Goal: Task Accomplishment & Management: Manage account settings

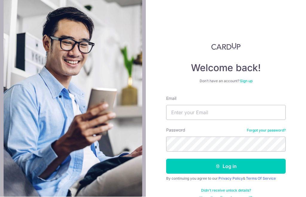
click at [288, 72] on div "Welcome back! Don’t have an account? Sign up Email Password Forgot your passwor…" at bounding box center [226, 98] width 160 height 197
click at [229, 177] on link "Privacy Policy" at bounding box center [231, 179] width 25 height 4
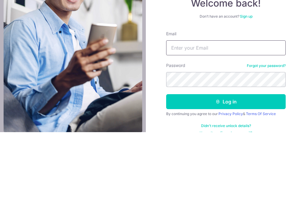
type input "[EMAIL_ADDRESS][DOMAIN_NAME]"
click at [226, 159] on button "Log in" at bounding box center [226, 166] width 120 height 15
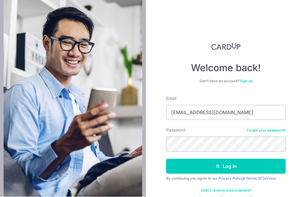
click at [253, 159] on button "Log in" at bounding box center [226, 166] width 120 height 15
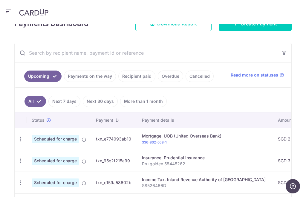
scroll to position [103, 0]
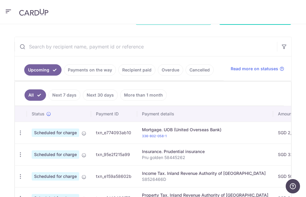
click at [97, 70] on link "Payments on the way" at bounding box center [90, 69] width 52 height 11
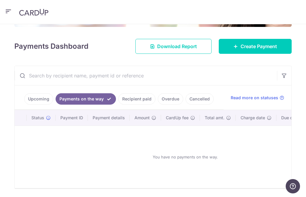
click at [139, 98] on link "Recipient paid" at bounding box center [136, 98] width 37 height 11
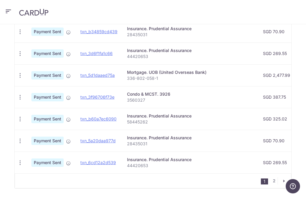
scroll to position [244, 0]
click at [273, 180] on link "2" at bounding box center [274, 181] width 7 height 7
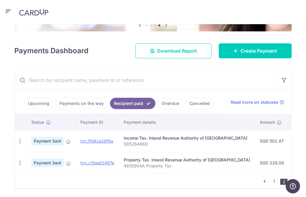
scroll to position [0, 0]
click at [273, 180] on link "1" at bounding box center [274, 181] width 7 height 7
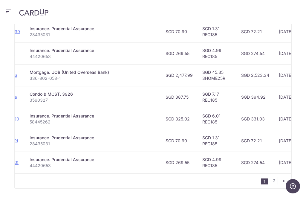
scroll to position [244, 0]
click at [276, 179] on link "2" at bounding box center [274, 181] width 7 height 7
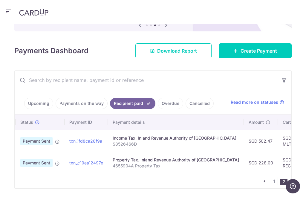
scroll to position [0, -2]
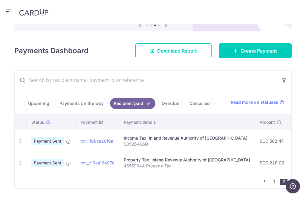
click at [273, 181] on link "1" at bounding box center [274, 181] width 7 height 7
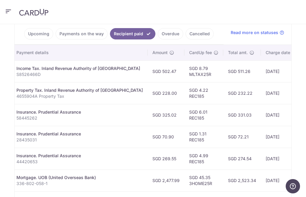
scroll to position [139, 0]
click at [80, 33] on link "Payments on the way" at bounding box center [82, 33] width 52 height 11
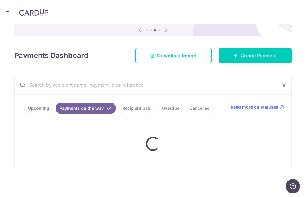
scroll to position [49, 0]
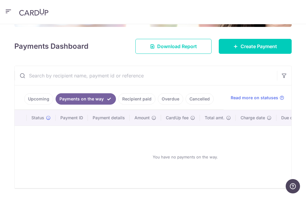
click at [39, 98] on link "Upcoming" at bounding box center [38, 98] width 29 height 11
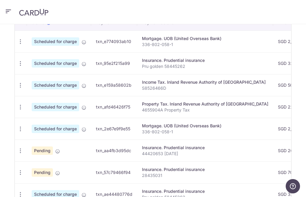
scroll to position [0, 0]
click at [20, 45] on icon "button" at bounding box center [20, 42] width 6 height 6
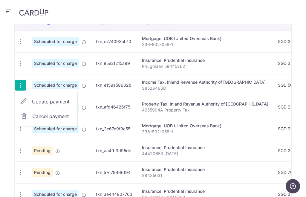
click at [61, 117] on span "Cancel payment" at bounding box center [52, 116] width 40 height 7
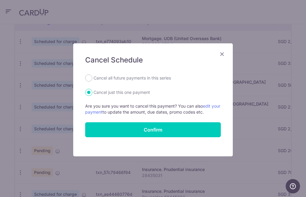
click at [194, 128] on input "Confirm" at bounding box center [153, 129] width 136 height 15
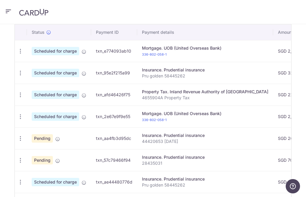
click at [18, 54] on icon "button" at bounding box center [20, 51] width 6 height 6
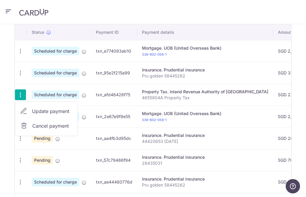
click at [64, 127] on span "Cancel payment" at bounding box center [52, 125] width 40 height 7
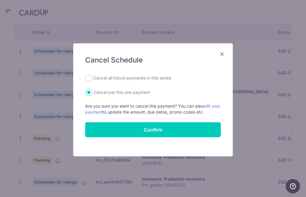
click at [183, 127] on input "Confirm" at bounding box center [153, 129] width 136 height 15
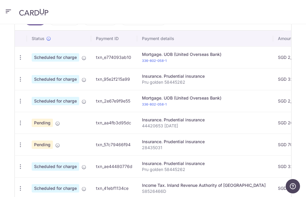
click at [18, 61] on icon "button" at bounding box center [20, 57] width 6 height 6
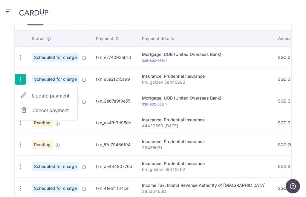
click at [64, 112] on span "Cancel payment" at bounding box center [52, 110] width 40 height 7
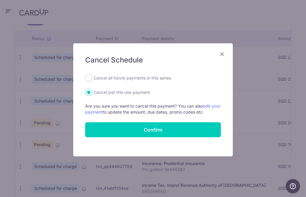
click at [172, 127] on input "Confirm" at bounding box center [153, 129] width 136 height 15
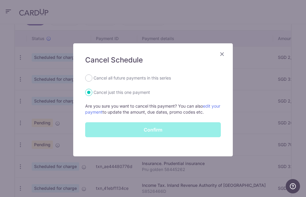
click at [192, 127] on div "Confirm" at bounding box center [153, 129] width 143 height 15
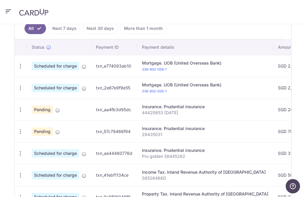
scroll to position [161, 0]
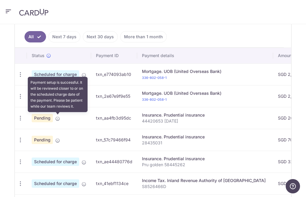
click at [56, 118] on icon at bounding box center [57, 118] width 5 height 5
click at [23, 78] on icon "button" at bounding box center [20, 75] width 6 height 6
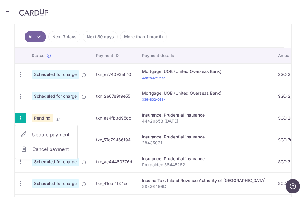
click at [63, 134] on span "Update payment" at bounding box center [52, 134] width 41 height 7
radio input "true"
type input "269.55"
type input "[DATE]"
type input "44420653 [DATE]"
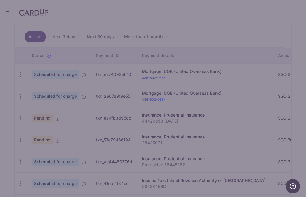
type input "REC185"
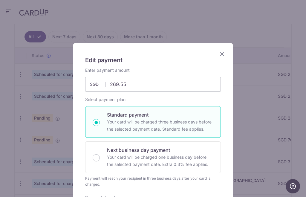
scroll to position [0, 0]
click at [225, 51] on icon "Close" at bounding box center [222, 53] width 7 height 7
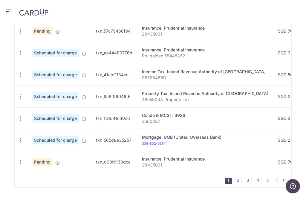
scroll to position [270, 0]
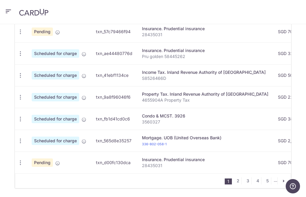
click at [239, 181] on link "2" at bounding box center [238, 180] width 7 height 7
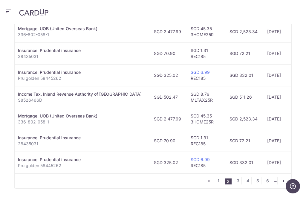
scroll to position [0, 108]
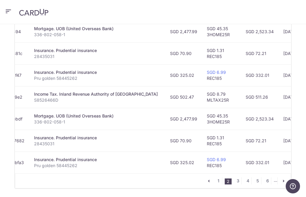
click at [218, 182] on link "1" at bounding box center [218, 180] width 7 height 7
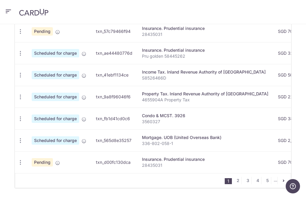
scroll to position [270, 0]
click at [0, 129] on div "× Pause Schedule Pause all future payments in this series Pause just this one p…" at bounding box center [153, 110] width 306 height 173
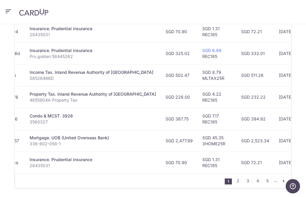
scroll to position [0, 113]
click at [239, 181] on link "2" at bounding box center [238, 180] width 7 height 7
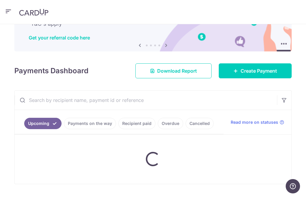
click at [3, 107] on div "× Pause Schedule Pause all future payments in this series Pause just this one p…" at bounding box center [153, 110] width 306 height 173
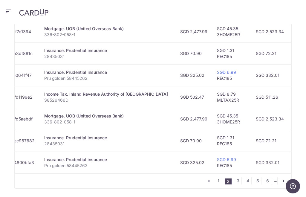
scroll to position [0, 97]
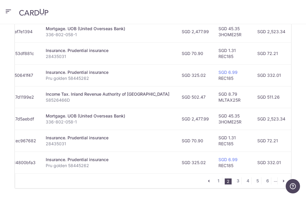
click at [239, 180] on link "3" at bounding box center [238, 180] width 7 height 7
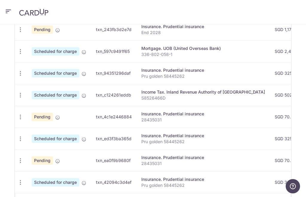
scroll to position [0, 0]
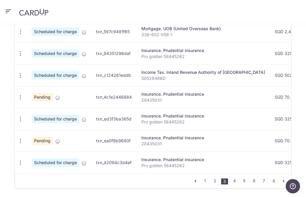
click at [207, 180] on link "1" at bounding box center [205, 180] width 7 height 7
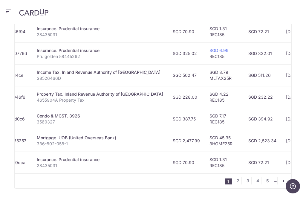
scroll to position [270, 0]
click at [241, 180] on link "2" at bounding box center [238, 180] width 7 height 7
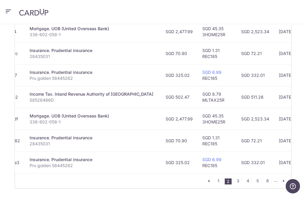
click at [218, 178] on link "1" at bounding box center [218, 180] width 7 height 7
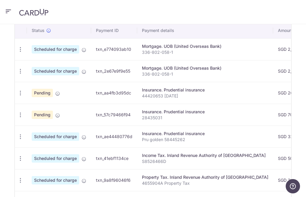
scroll to position [0, 0]
click at [54, 95] on td "Pending" at bounding box center [59, 93] width 64 height 22
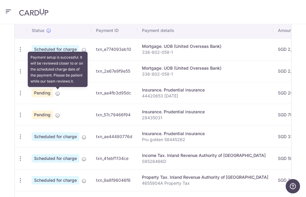
click at [57, 93] on icon at bounding box center [57, 93] width 5 height 5
click at [76, 110] on td "Pending" at bounding box center [59, 115] width 64 height 22
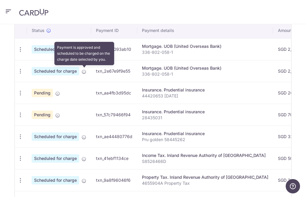
click at [86, 72] on icon at bounding box center [84, 71] width 5 height 5
click at [84, 109] on td "Pending" at bounding box center [59, 115] width 64 height 22
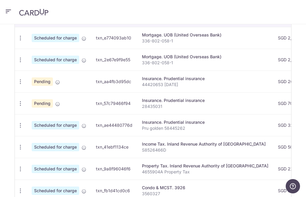
scroll to position [198, 0]
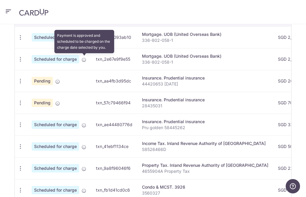
click at [84, 59] on icon at bounding box center [84, 59] width 5 height 5
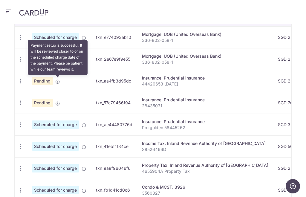
click at [58, 81] on icon at bounding box center [57, 81] width 5 height 5
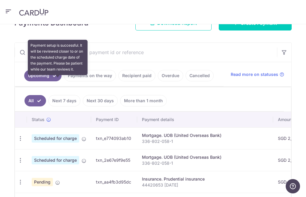
scroll to position [97, 0]
click at [282, 72] on icon at bounding box center [282, 74] width 5 height 5
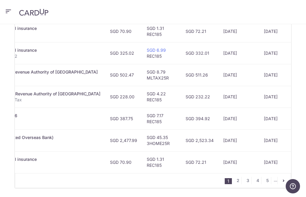
scroll to position [270, 0]
